Goal: Entertainment & Leisure: Consume media (video, audio)

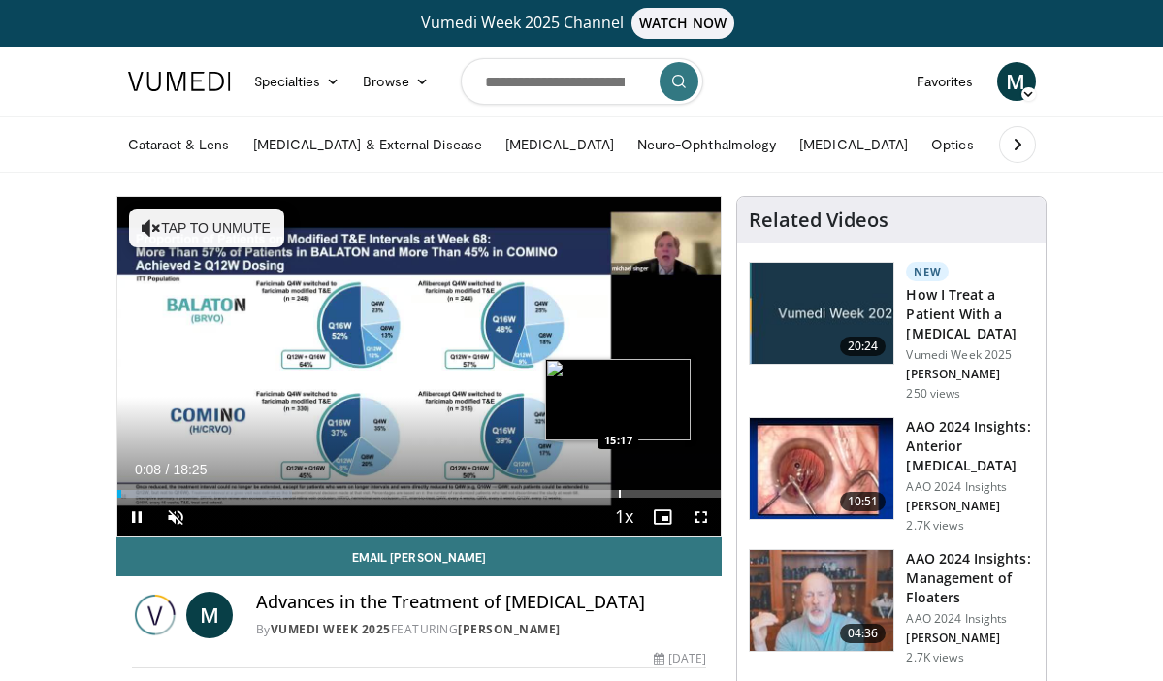
click at [619, 496] on div "Progress Bar" at bounding box center [620, 494] width 2 height 8
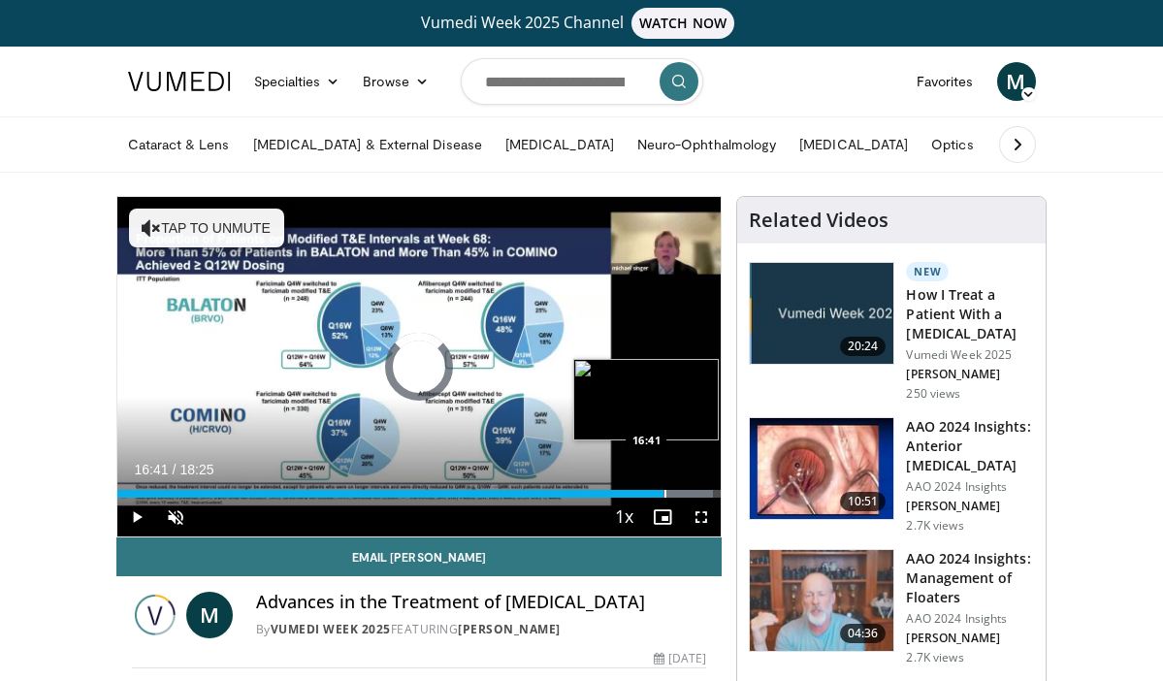
click at [665, 495] on div "Progress Bar" at bounding box center [666, 494] width 2 height 8
click at [697, 496] on div "Progress Bar" at bounding box center [698, 494] width 2 height 8
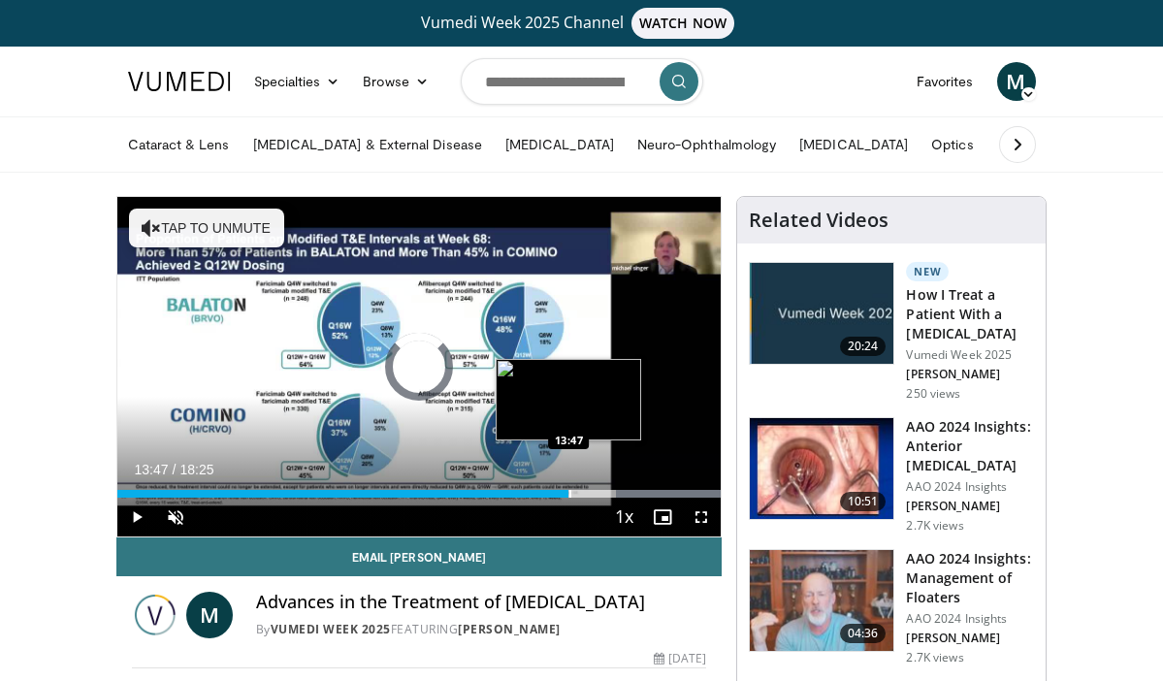
click at [569, 495] on div "Progress Bar" at bounding box center [570, 494] width 2 height 8
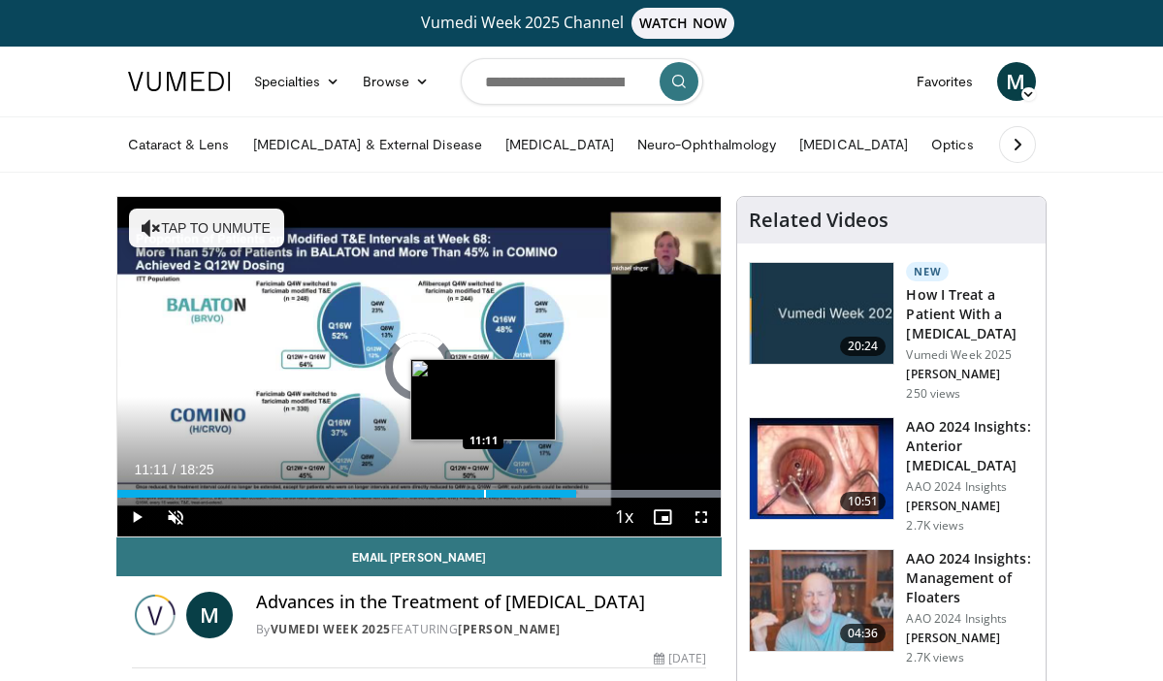
click at [484, 495] on div "Progress Bar" at bounding box center [485, 494] width 2 height 8
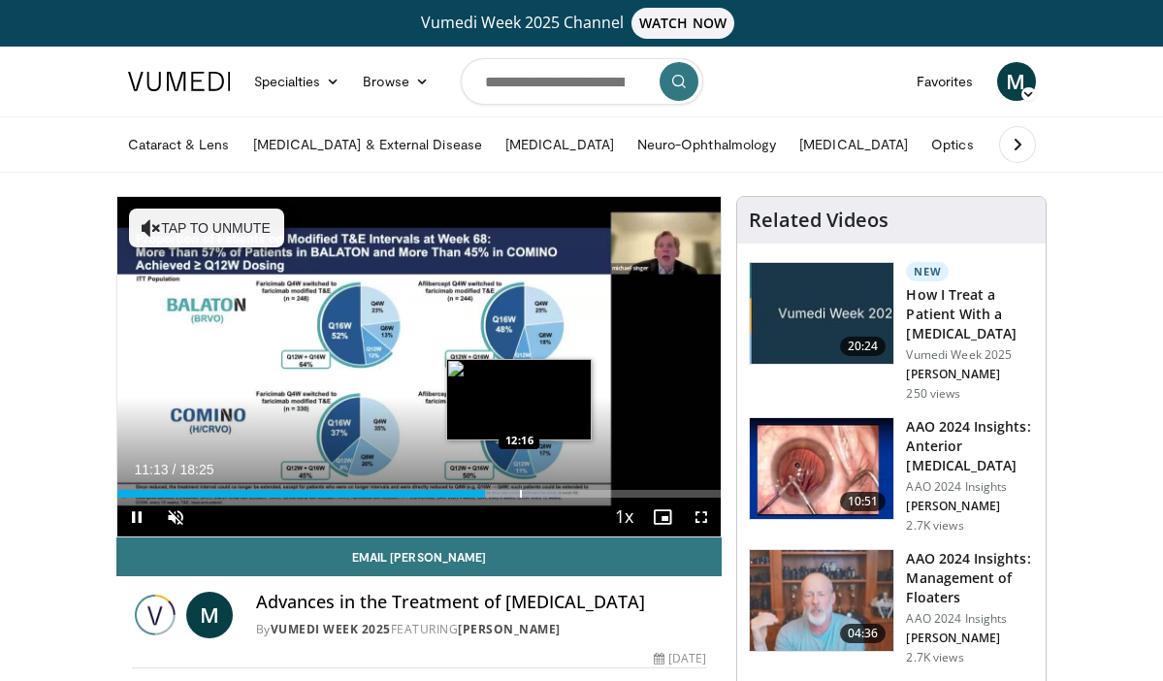
click at [520, 493] on div "Progress Bar" at bounding box center [521, 494] width 2 height 8
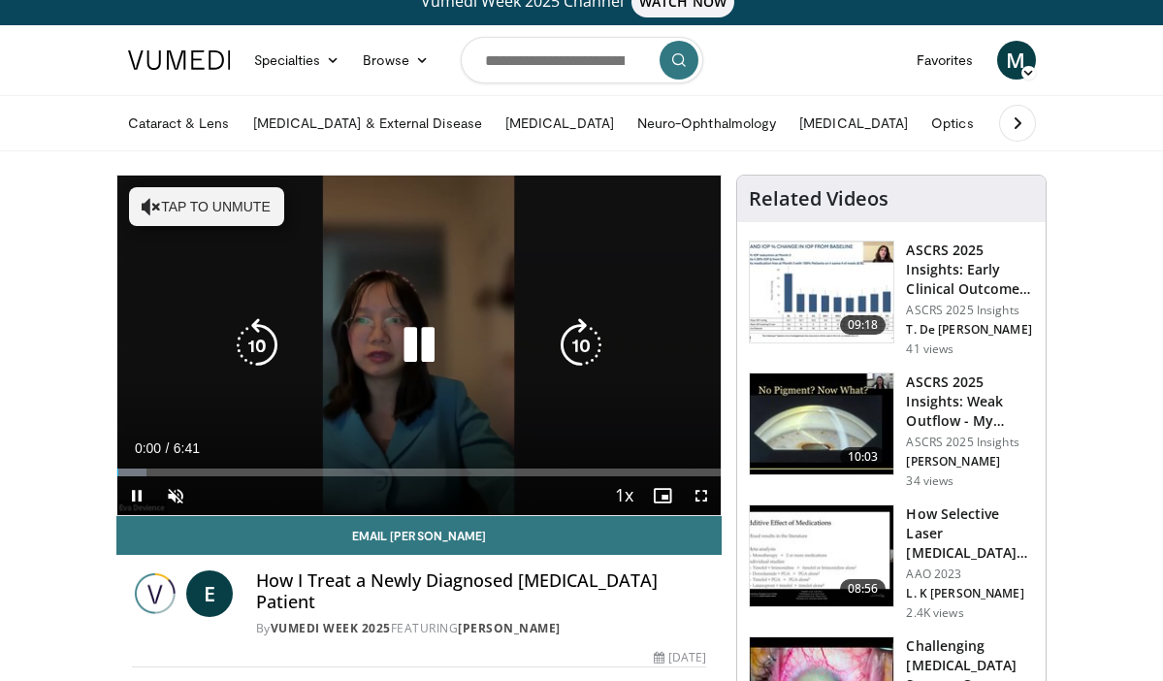
scroll to position [23, 0]
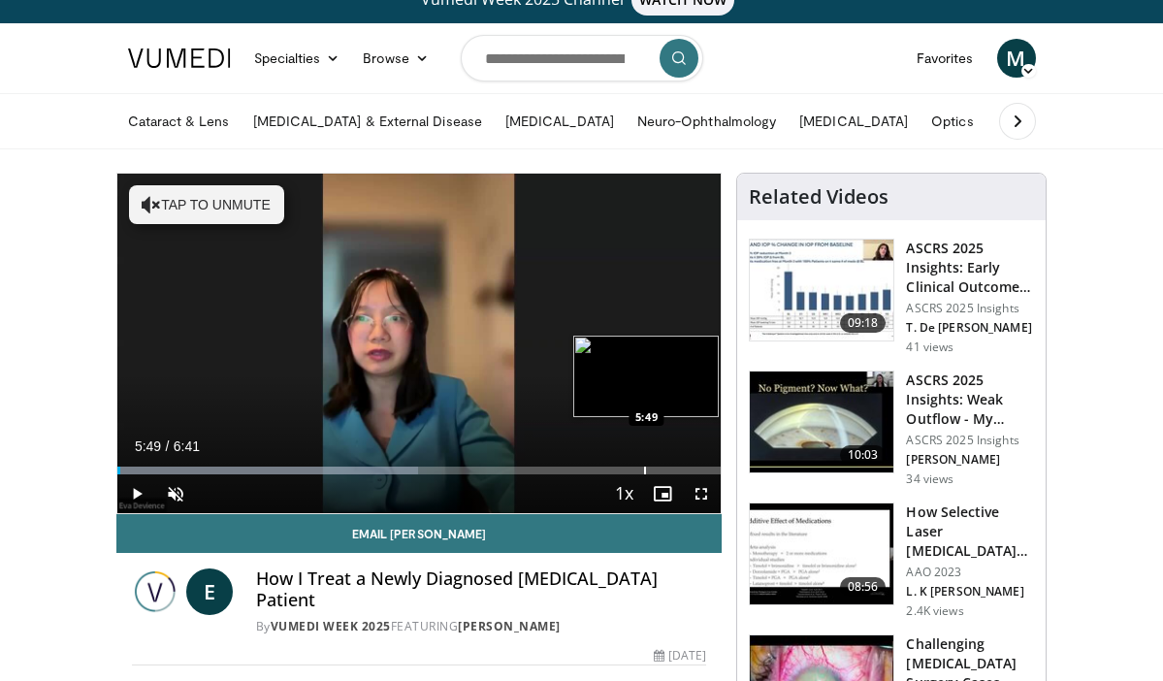
click at [644, 469] on div "Progress Bar" at bounding box center [645, 471] width 2 height 8
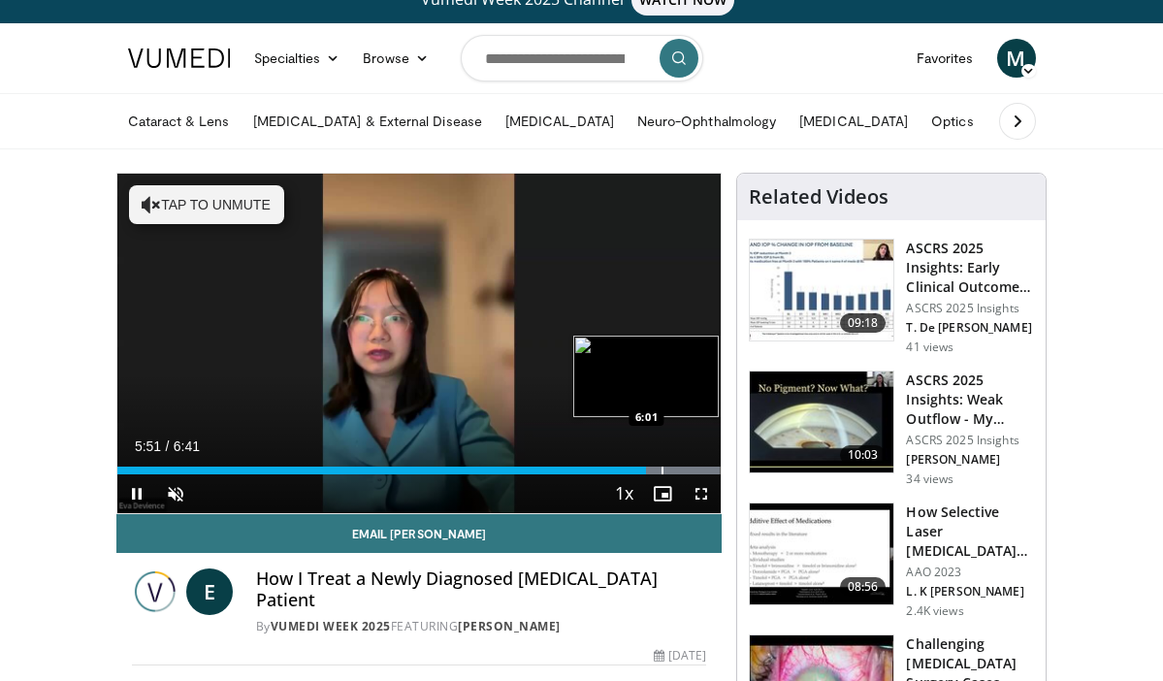
click at [661, 470] on video-js "**********" at bounding box center [419, 344] width 604 height 340
click at [610, 472] on div "Progress Bar" at bounding box center [611, 471] width 2 height 8
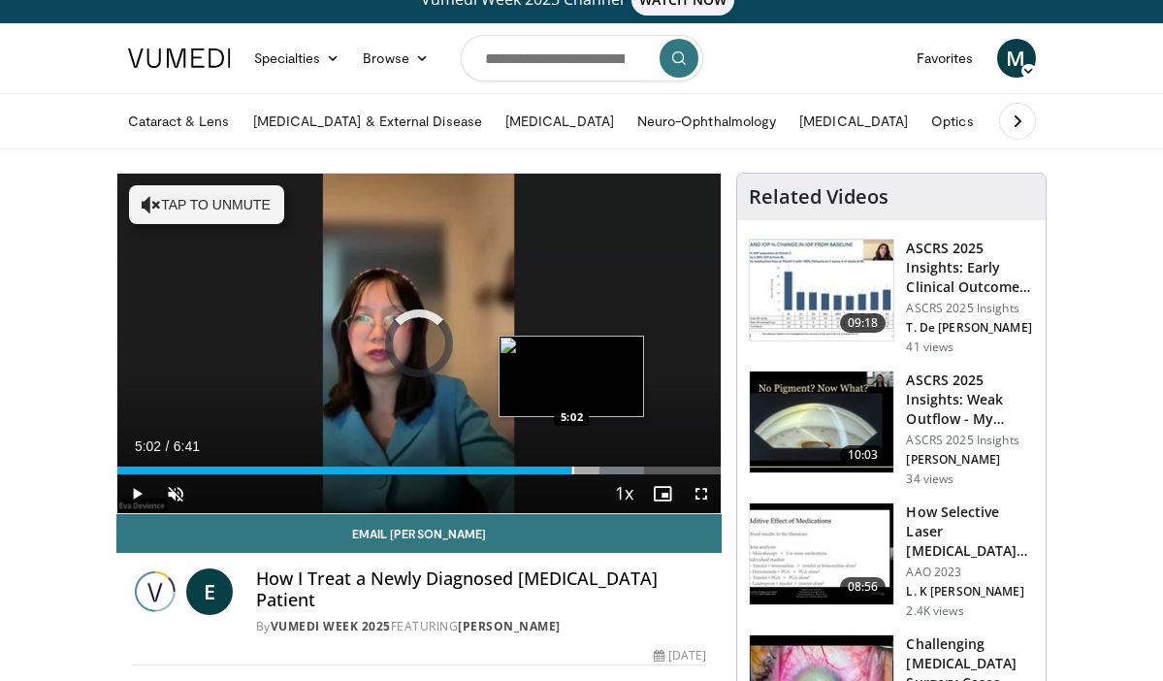
click at [572, 470] on div "Progress Bar" at bounding box center [573, 471] width 2 height 8
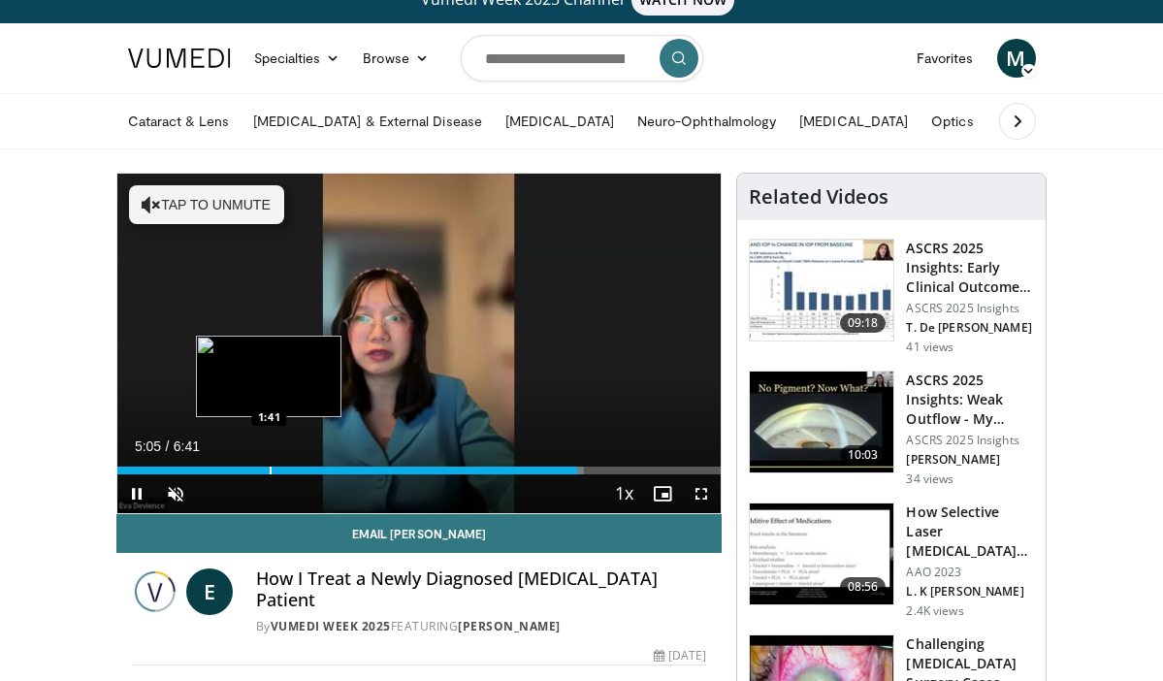
click at [269, 465] on div "Loaded : 77.28% 5:06 1:41" at bounding box center [419, 465] width 604 height 18
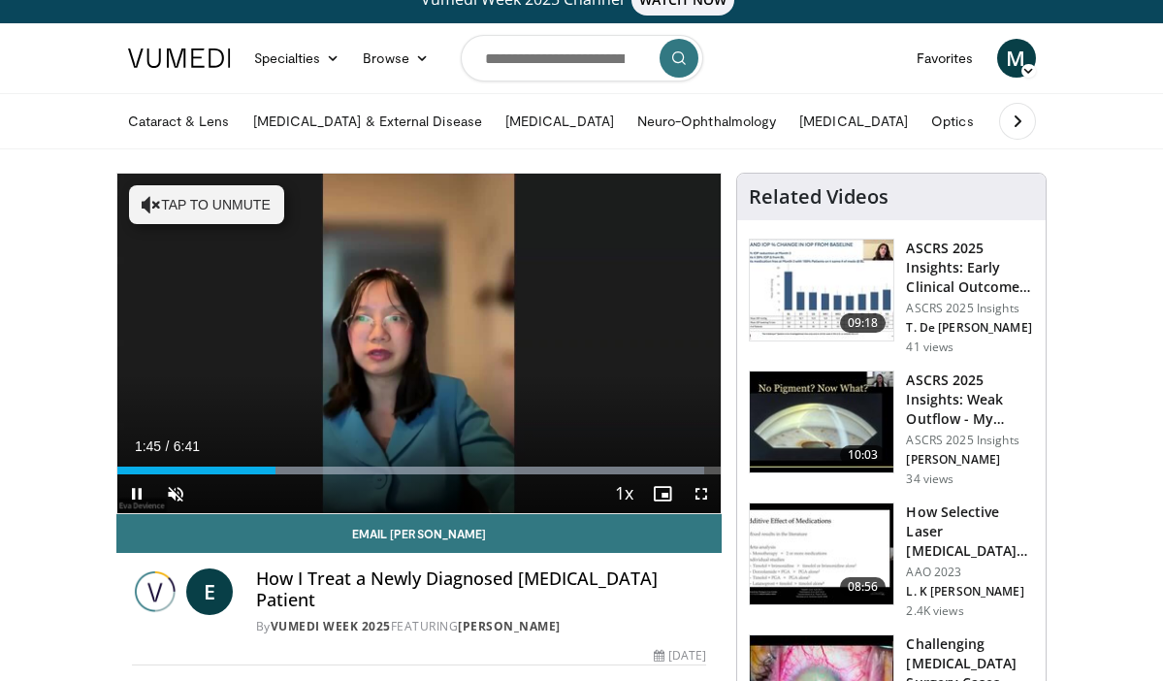
click at [144, 493] on span "Video Player" at bounding box center [136, 493] width 39 height 39
